Goal: Information Seeking & Learning: Learn about a topic

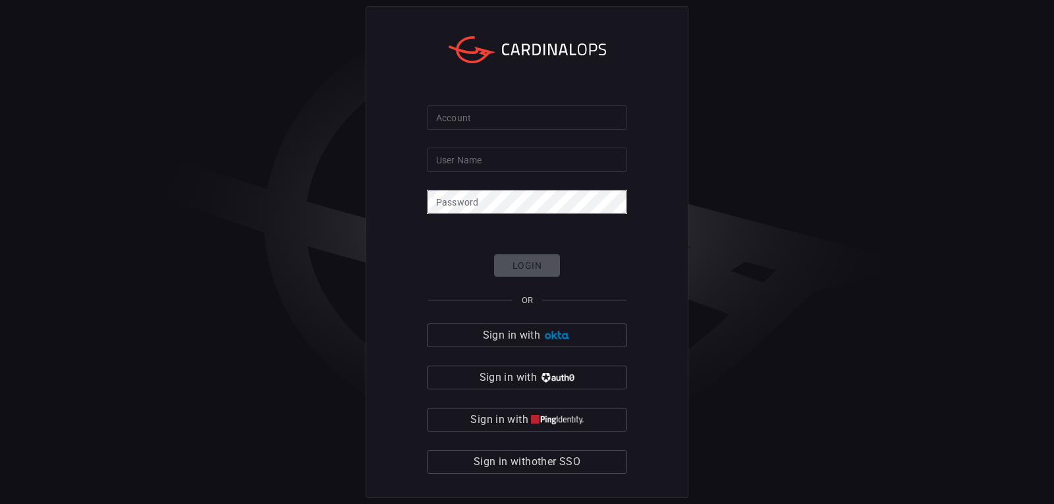
click at [472, 115] on input "Account" at bounding box center [527, 117] width 200 height 24
type input "mediacom"
click at [481, 157] on input "User Name" at bounding box center [527, 160] width 200 height 24
type input "sayed.[PERSON_NAME]"
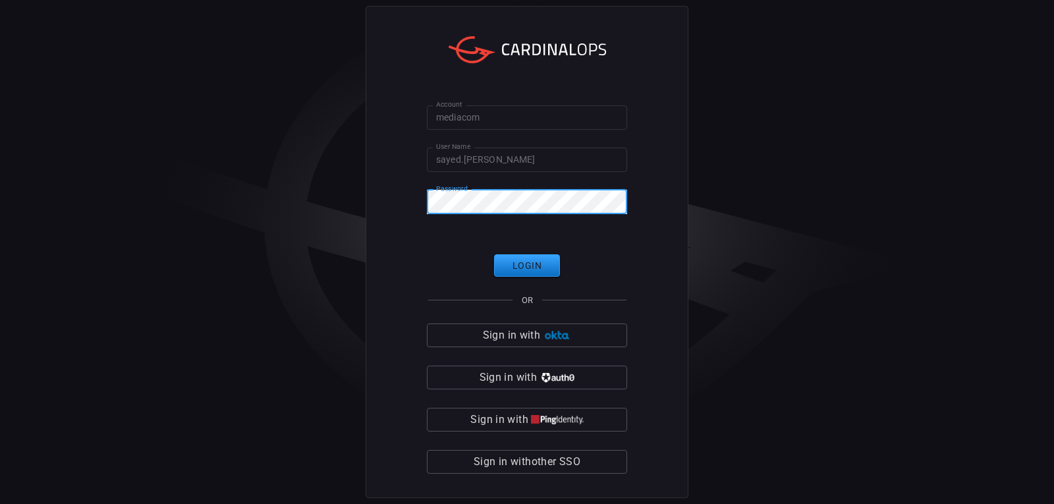
click at [590, 123] on input "mediacom" at bounding box center [527, 117] width 200 height 24
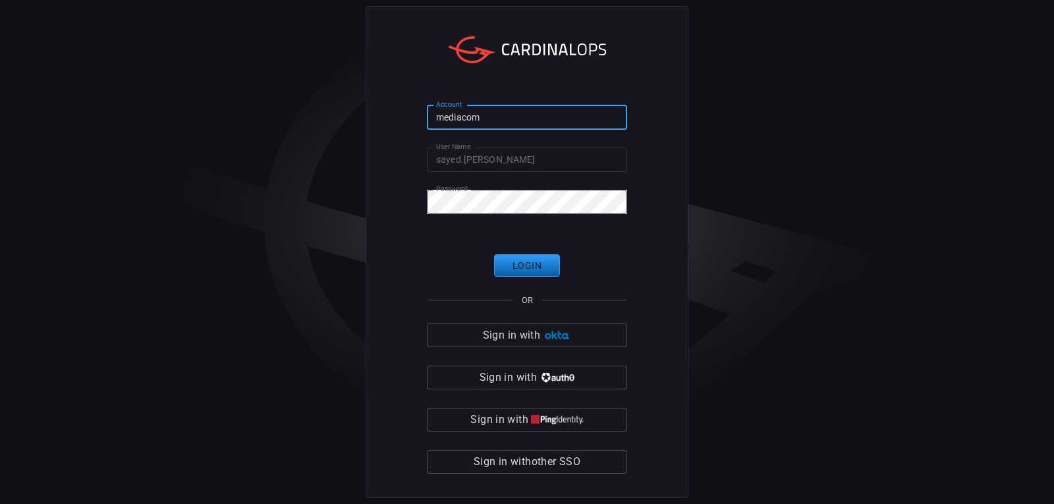
click at [524, 267] on button "Login" at bounding box center [527, 265] width 66 height 23
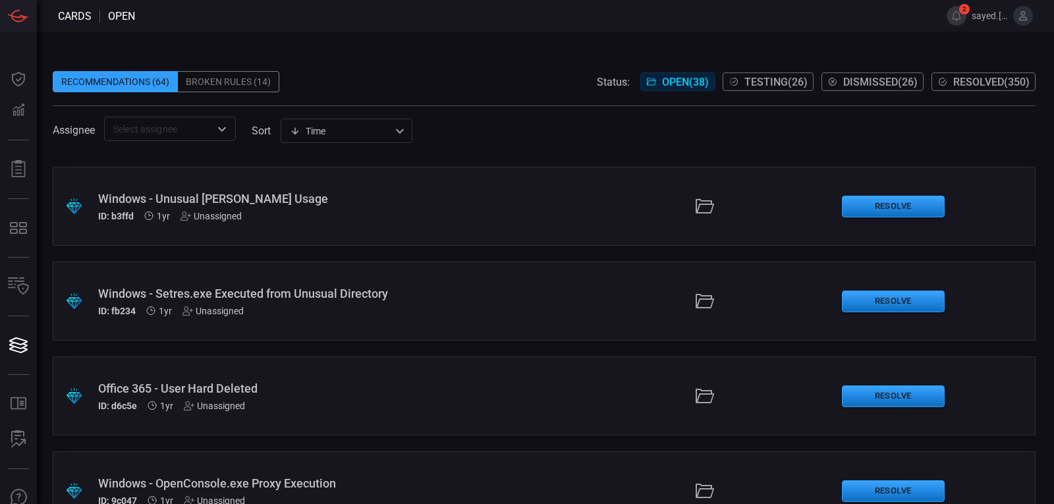
scroll to position [2569, 0]
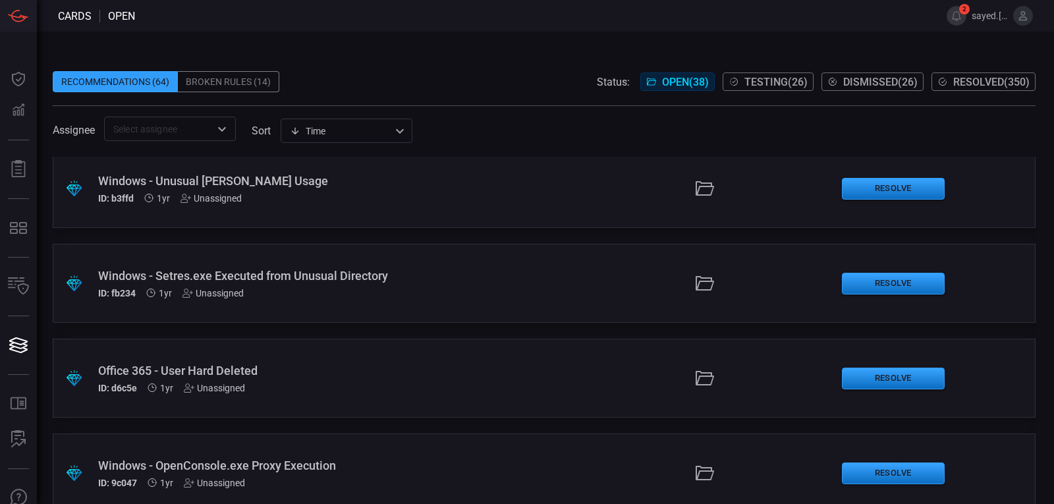
click at [217, 368] on div "Office 365 - User Hard Deleted" at bounding box center [247, 371] width 299 height 14
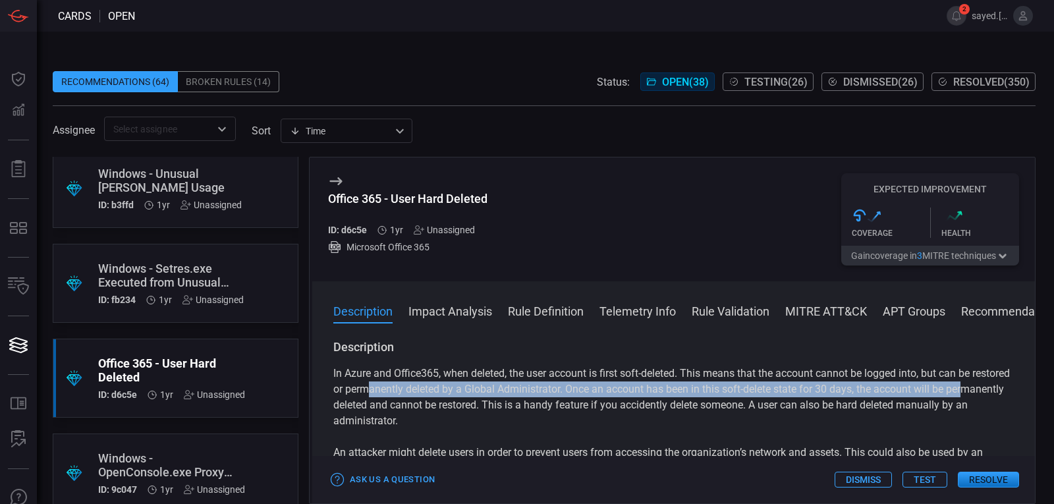
drag, startPoint x: 352, startPoint y: 404, endPoint x: 412, endPoint y: 395, distance: 61.2
click at [412, 395] on p "In Azure and Office365, when deleted, the user account is first soft-deleted. T…" at bounding box center [673, 397] width 680 height 63
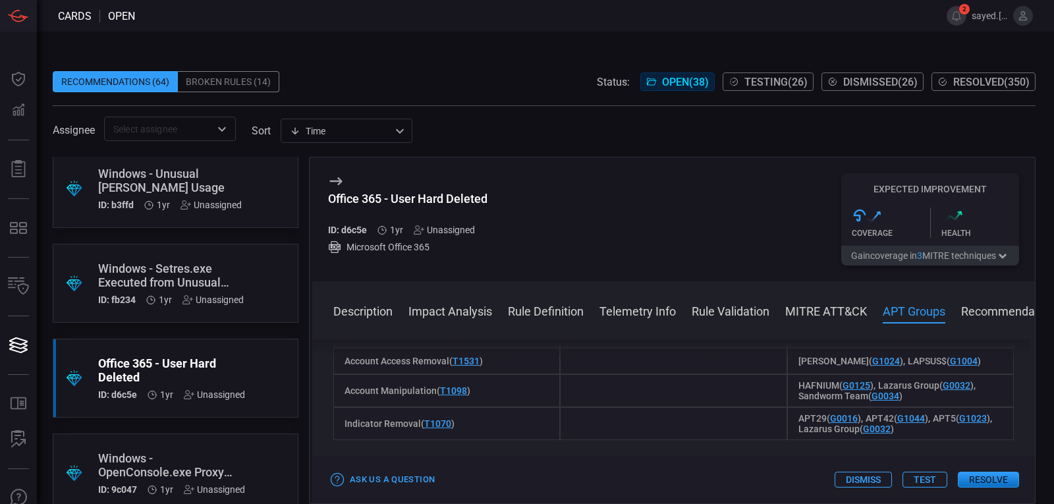
scroll to position [1383, 0]
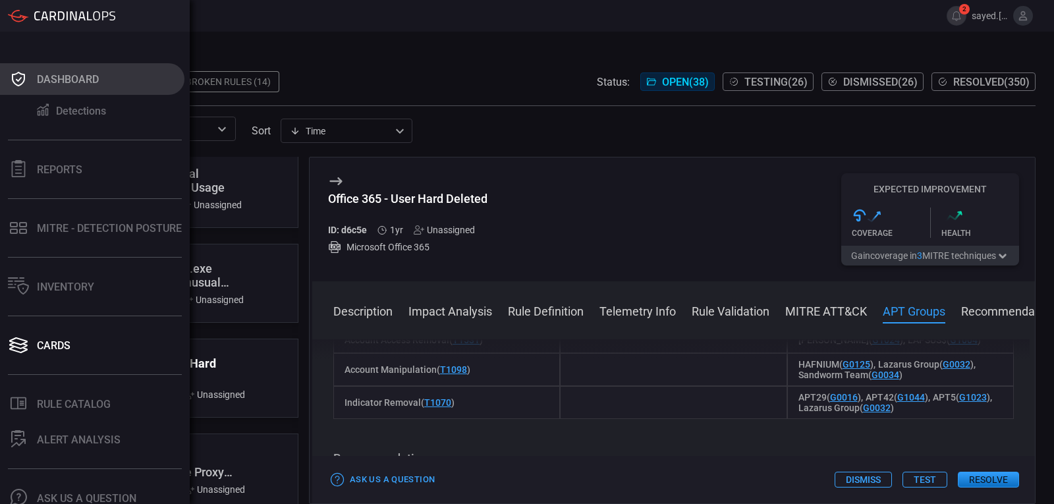
click at [38, 74] on div "Dashboard" at bounding box center [68, 79] width 62 height 13
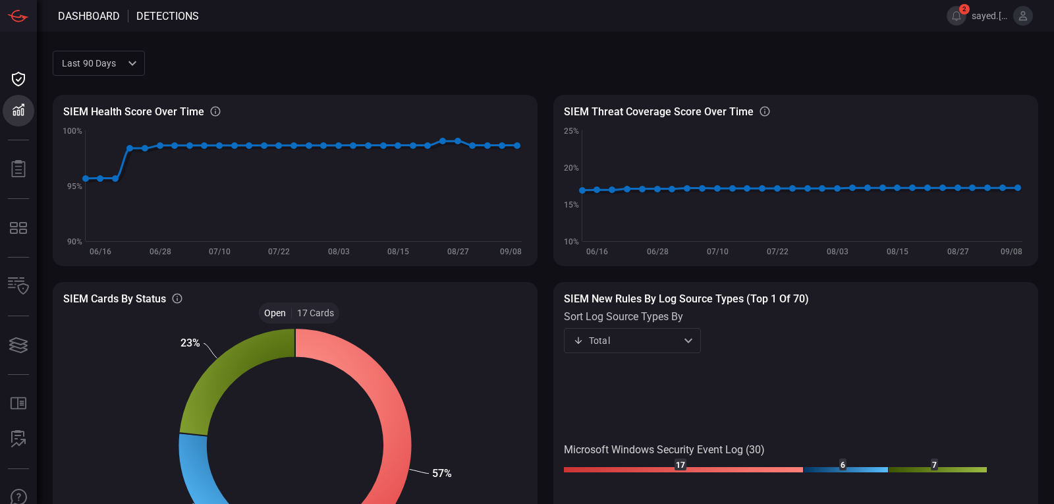
scroll to position [97, 0]
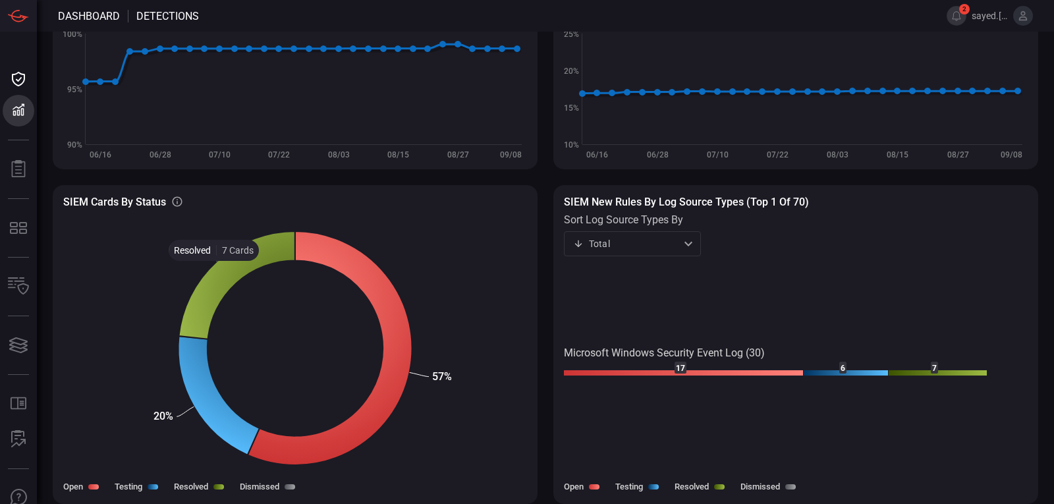
click at [214, 271] on icon at bounding box center [237, 285] width 116 height 108
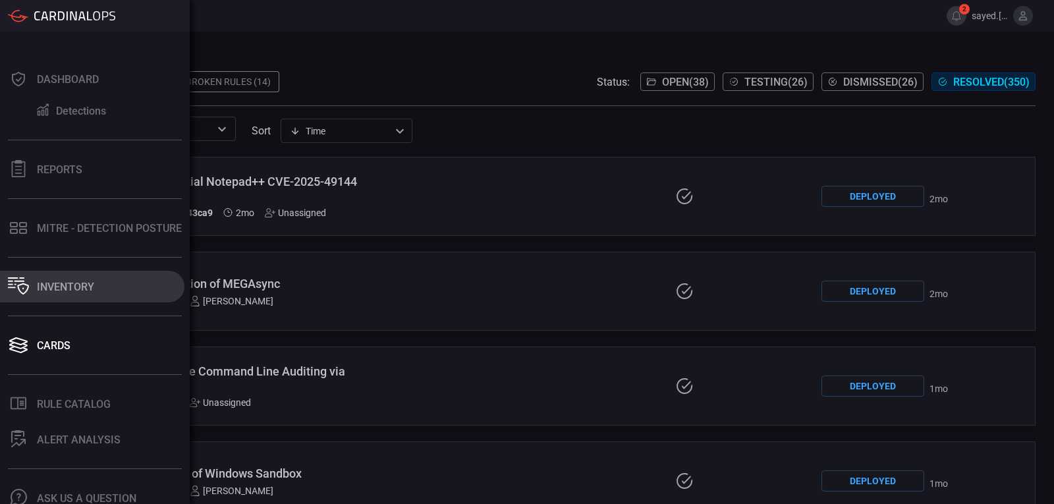
click at [73, 289] on div "Inventory" at bounding box center [65, 287] width 57 height 13
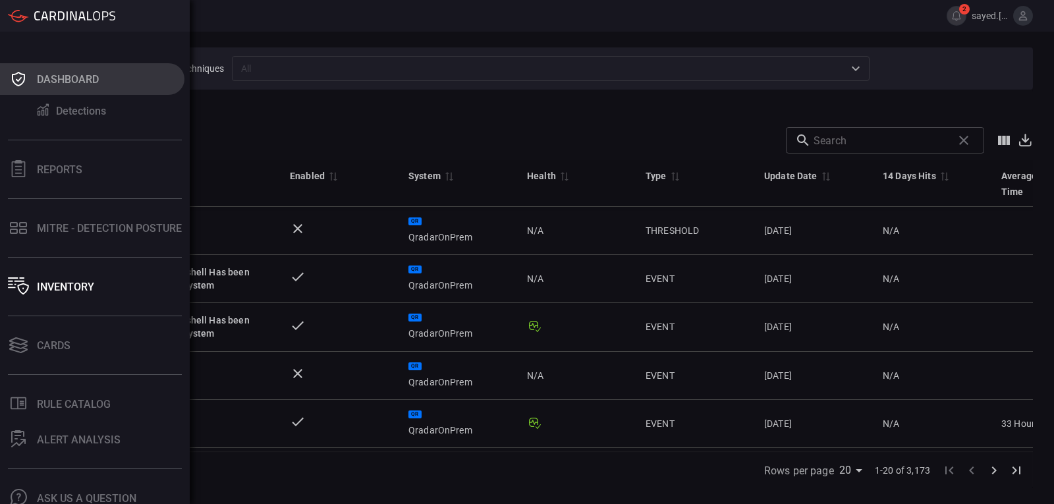
click at [45, 74] on div "Dashboard" at bounding box center [68, 79] width 62 height 13
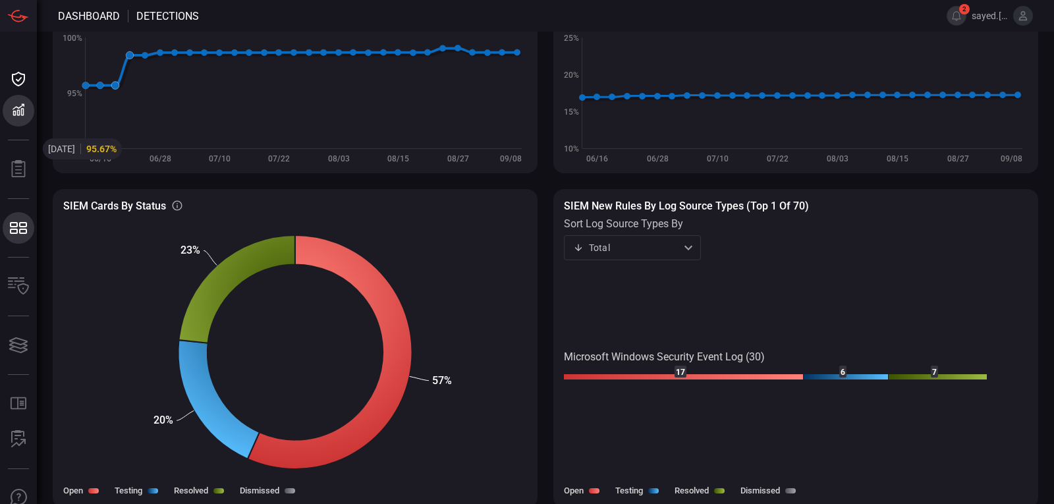
scroll to position [97, 0]
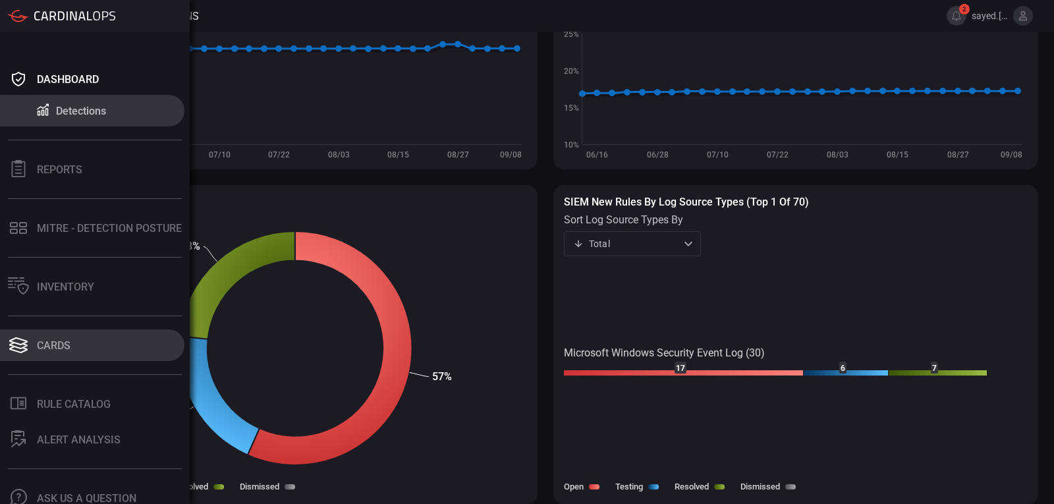
click at [47, 351] on div "Cards" at bounding box center [54, 345] width 34 height 13
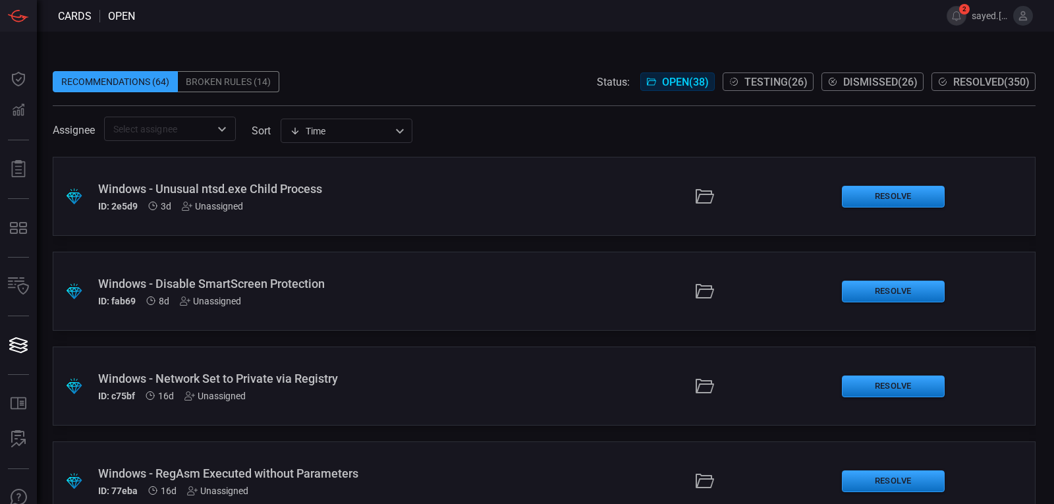
click at [226, 74] on div "Broken Rules (14)" at bounding box center [228, 81] width 101 height 21
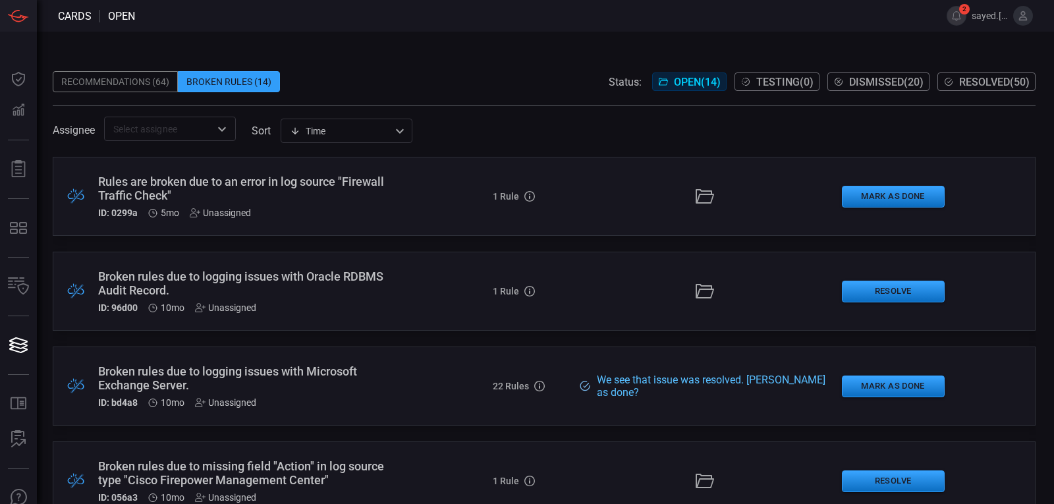
click at [164, 82] on div "Recommendations (64)" at bounding box center [115, 81] width 125 height 21
